Goal: Task Accomplishment & Management: Manage account settings

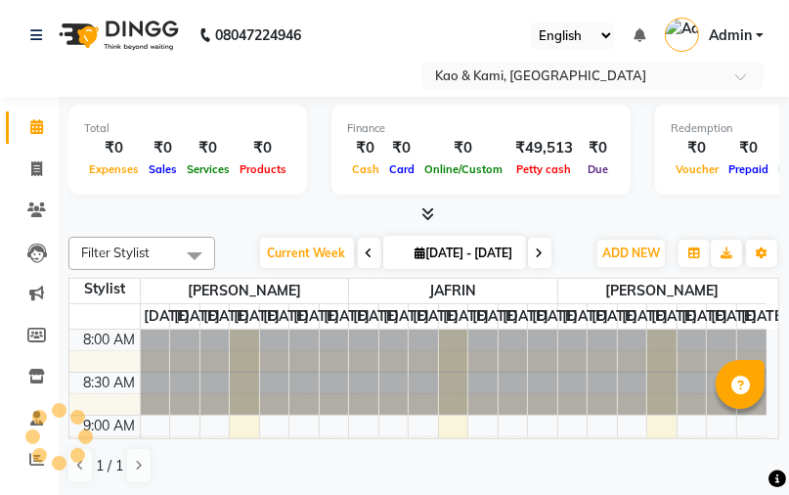
click at [40, 150] on li "Invoice" at bounding box center [29, 170] width 59 height 42
click at [39, 188] on li "Invoice" at bounding box center [29, 170] width 59 height 42
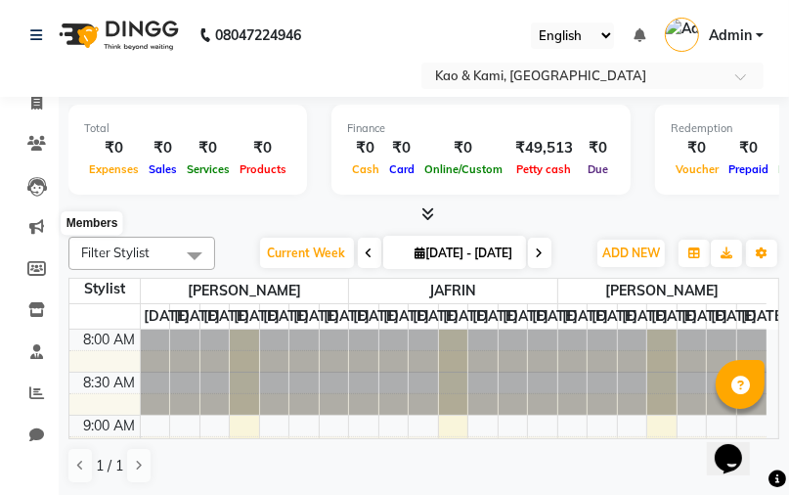
scroll to position [39, 0]
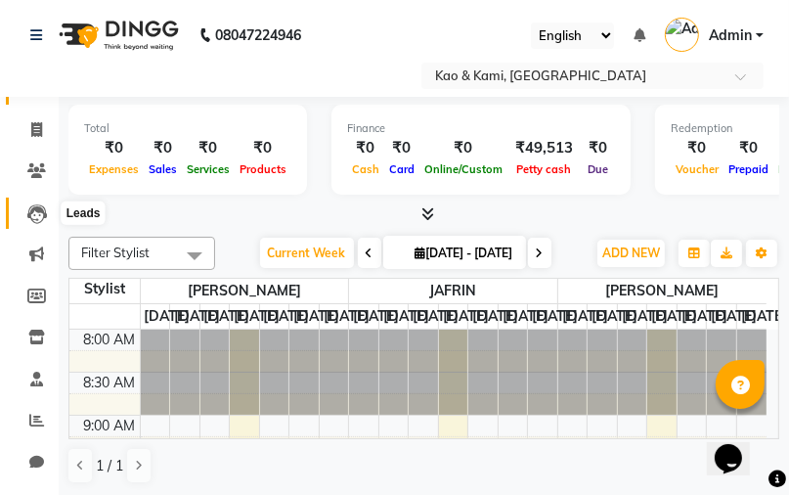
click at [31, 214] on icon at bounding box center [37, 214] width 20 height 20
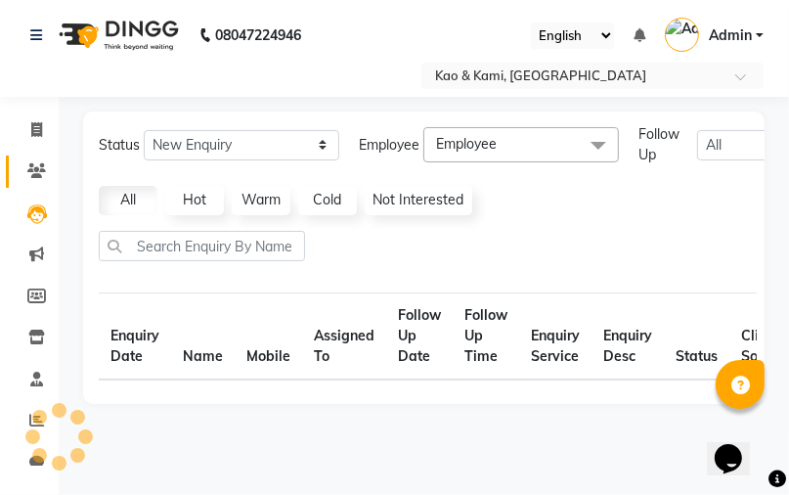
click at [39, 169] on icon at bounding box center [36, 170] width 19 height 15
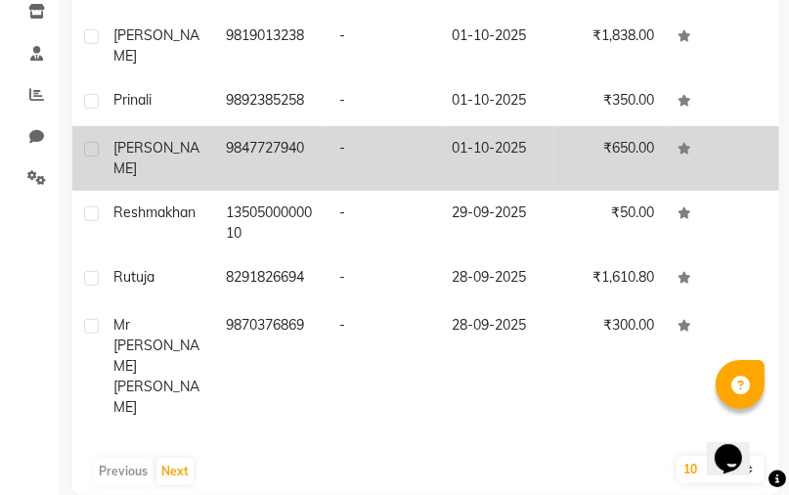
scroll to position [394, 0]
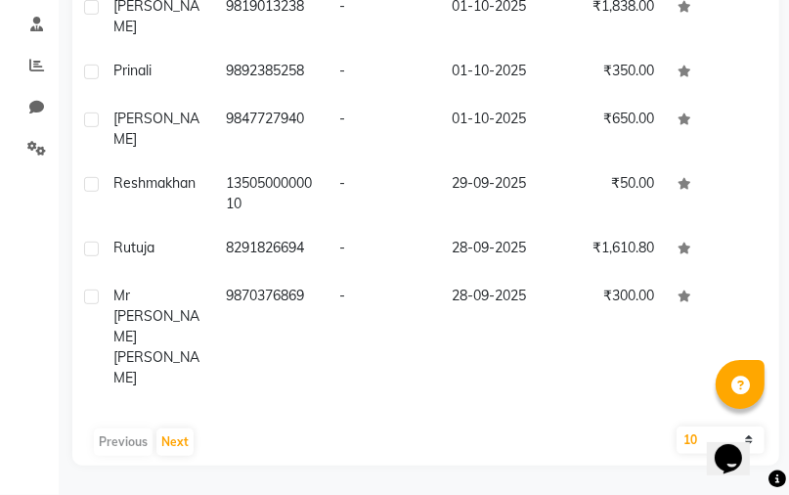
click at [127, 439] on div "Previous Next" at bounding box center [425, 441] width 691 height 31
click at [128, 438] on div "Previous Next" at bounding box center [425, 441] width 691 height 31
click at [168, 432] on button "Next" at bounding box center [174, 441] width 37 height 27
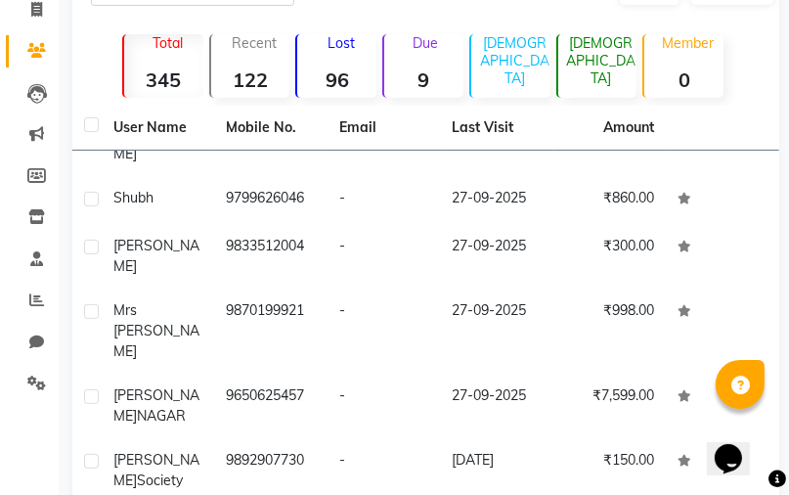
scroll to position [51, 0]
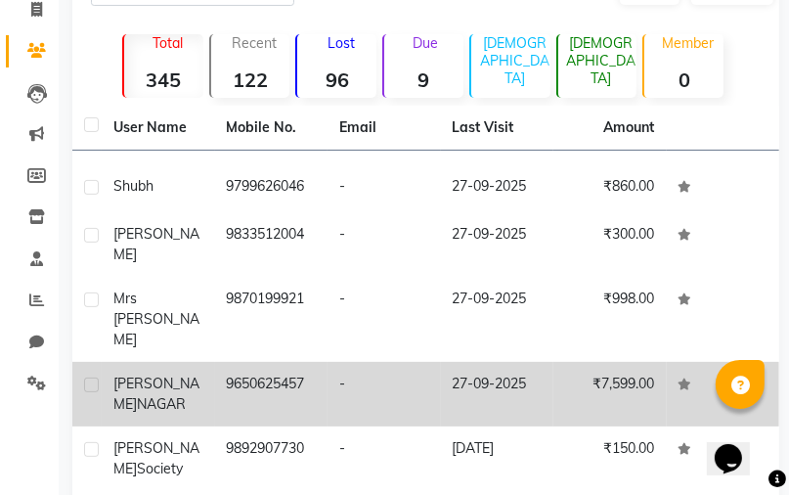
click at [298, 362] on td "9650625457" at bounding box center [271, 394] width 113 height 65
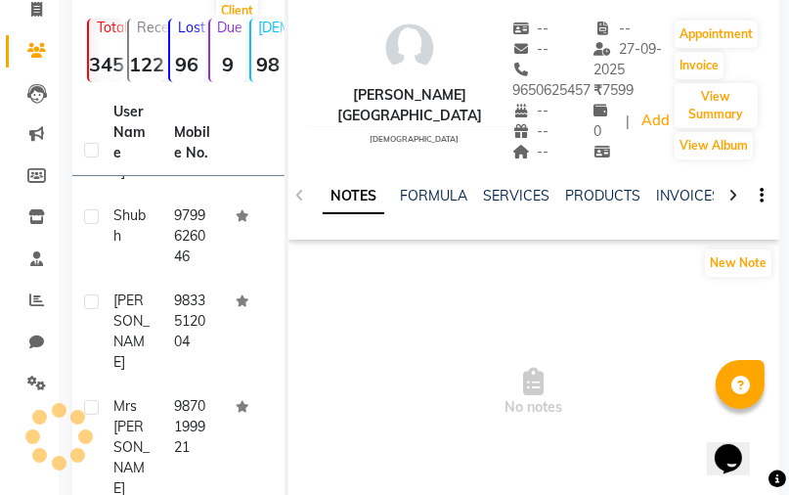
click at [505, 162] on div "NOTES FORMULA SERVICES PRODUCTS INVOICES APPOINTMENTS MEMBERSHIP PACKAGES VOUCH…" at bounding box center [533, 195] width 491 height 67
click at [508, 187] on link "SERVICES" at bounding box center [516, 196] width 66 height 18
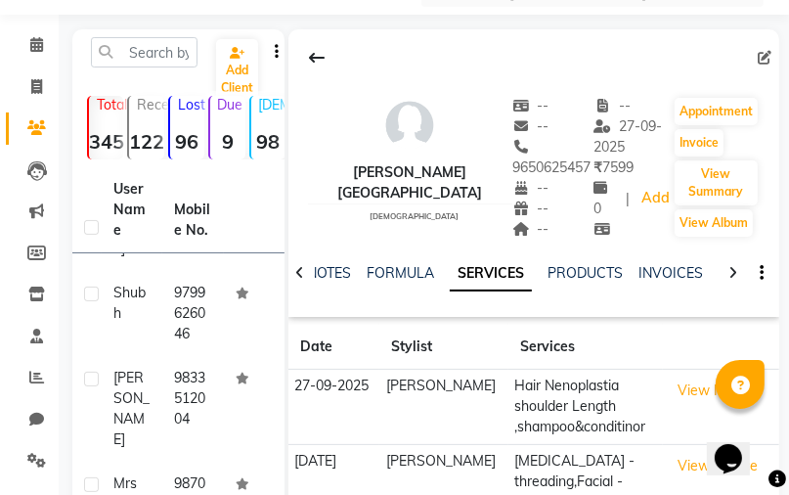
scroll to position [81, 0]
